Goal: Information Seeking & Learning: Learn about a topic

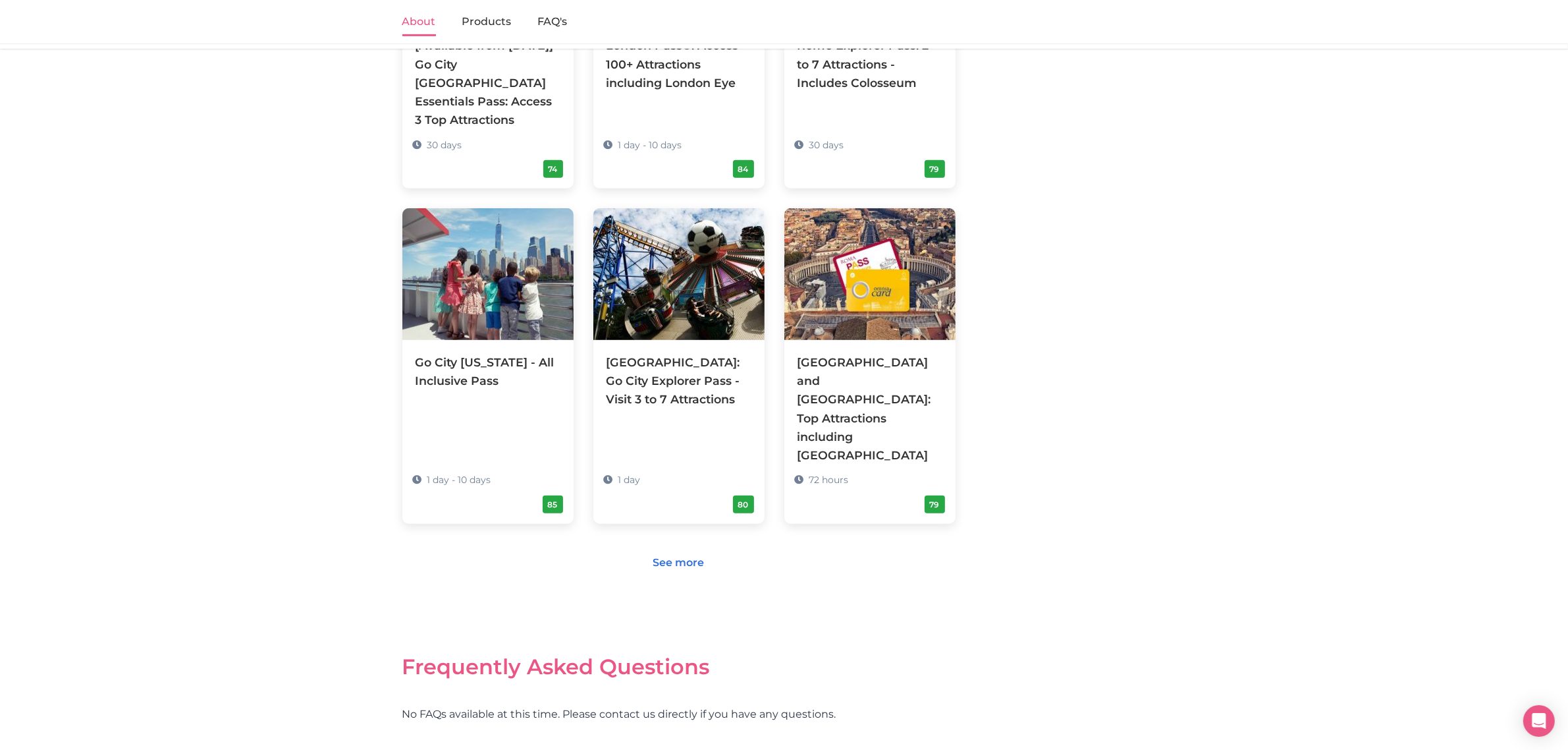
scroll to position [968, 0]
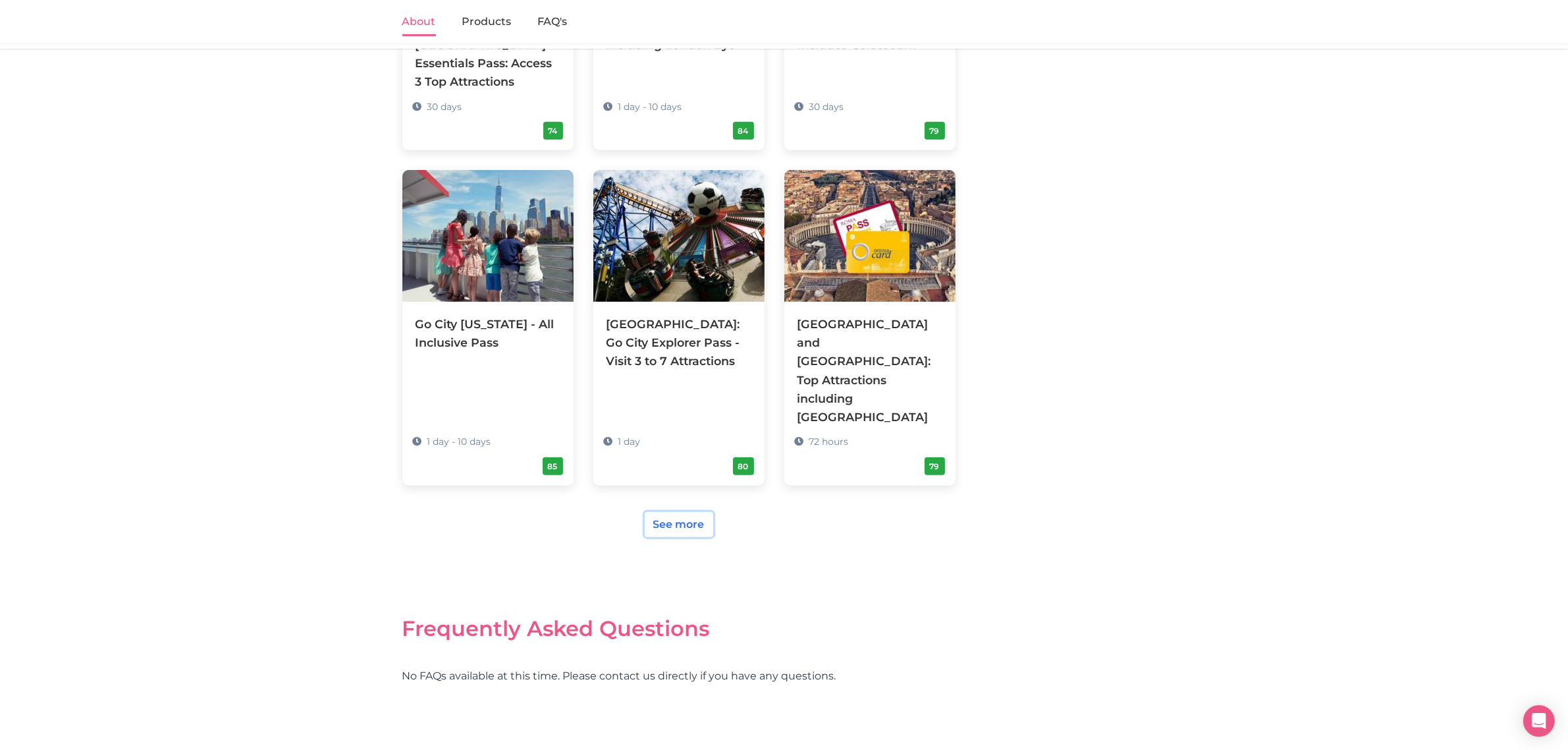
click at [704, 512] on link "See more" at bounding box center [679, 524] width 69 height 25
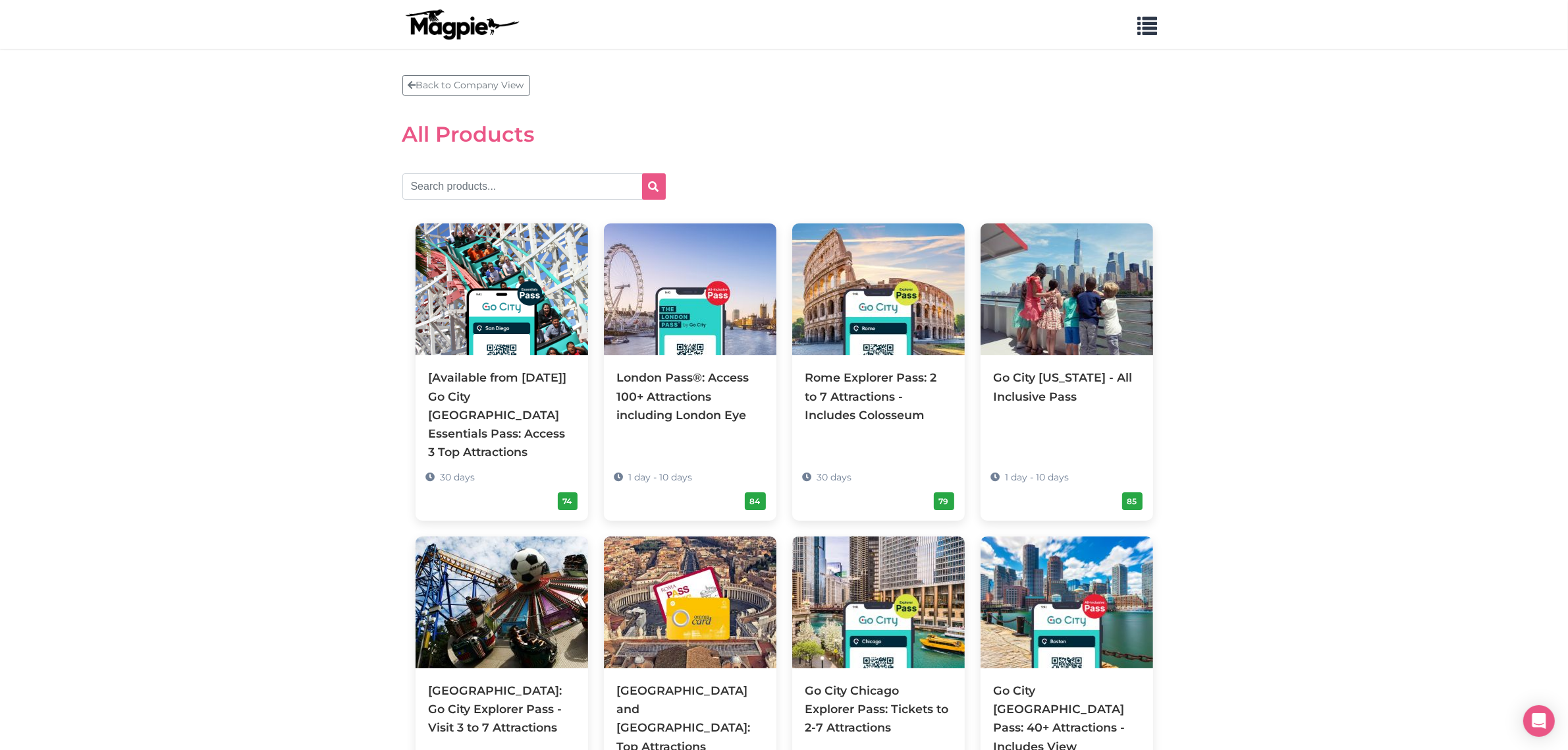
click at [528, 171] on section "Back to Company View All Products [Available from 4 August] Go City San Diego E…" at bounding box center [784, 729] width 764 height 1308
click at [528, 179] on input "text" at bounding box center [534, 187] width 264 height 26
type input "london"
click at [642, 173] on button "submit" at bounding box center [654, 187] width 24 height 26
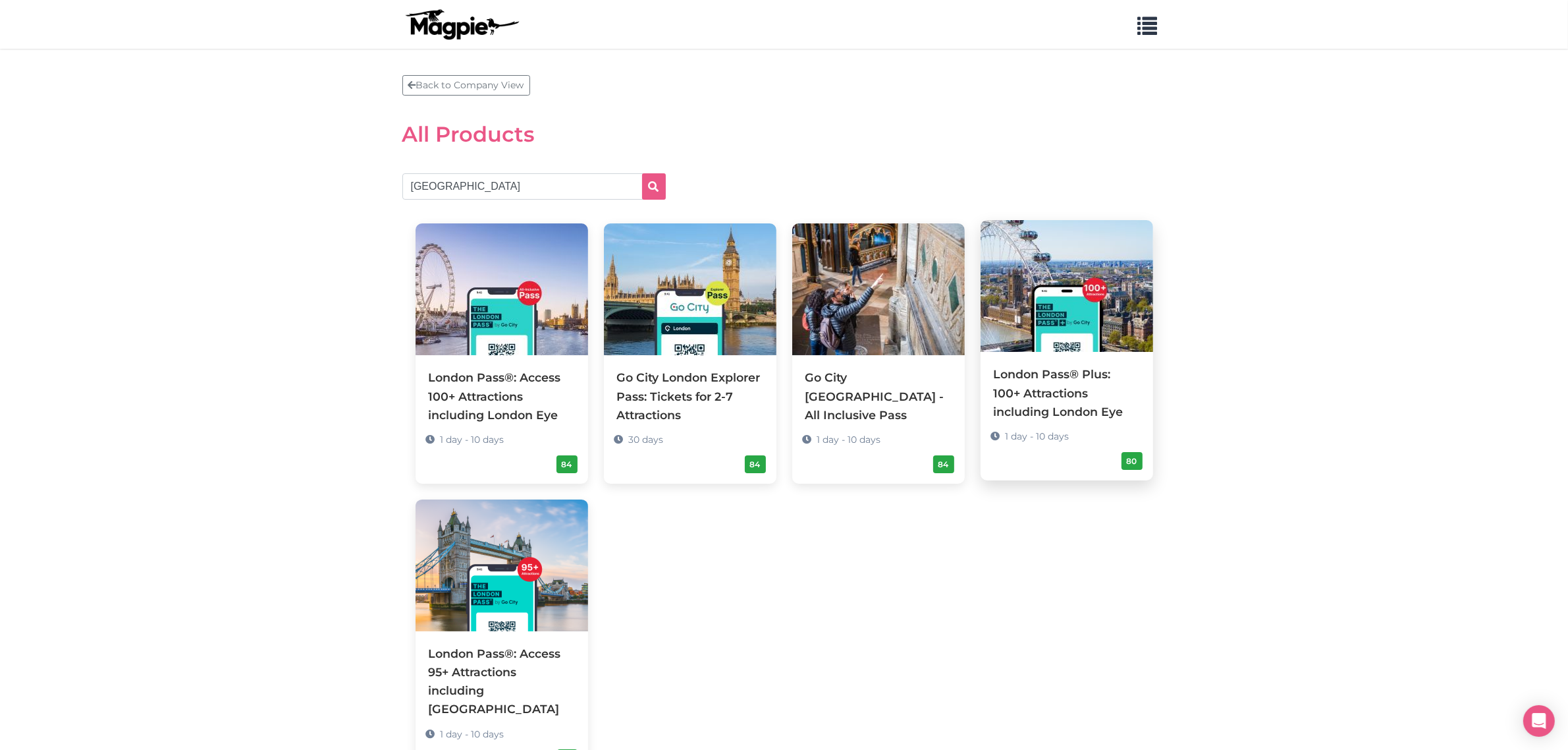
scroll to position [104, 0]
